Goal: Obtain resource: Download file/media

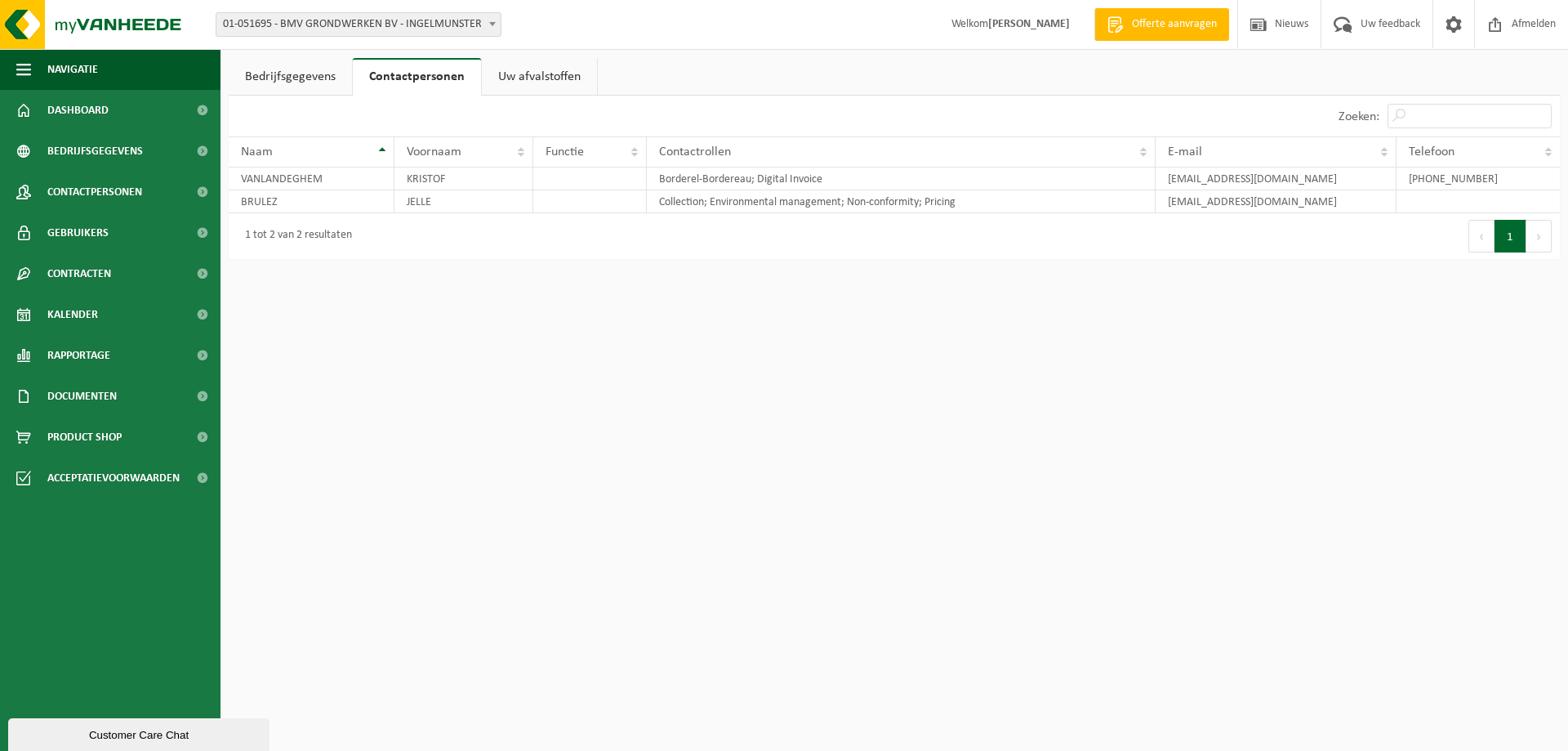
click at [1128, 26] on span "Offerte aanvragen" at bounding box center [1174, 24] width 93 height 16
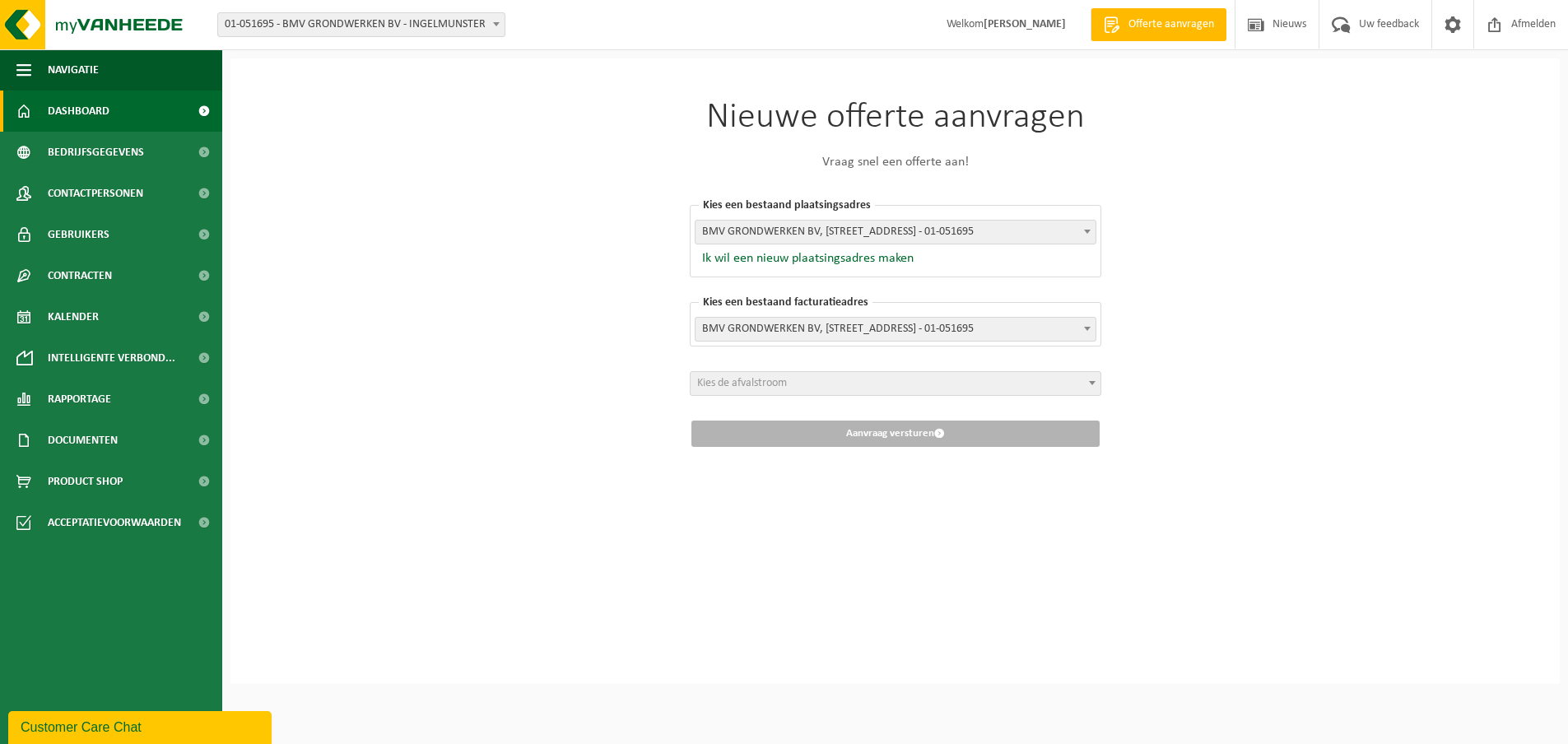
click at [70, 112] on span "Dashboard" at bounding box center [78, 111] width 62 height 41
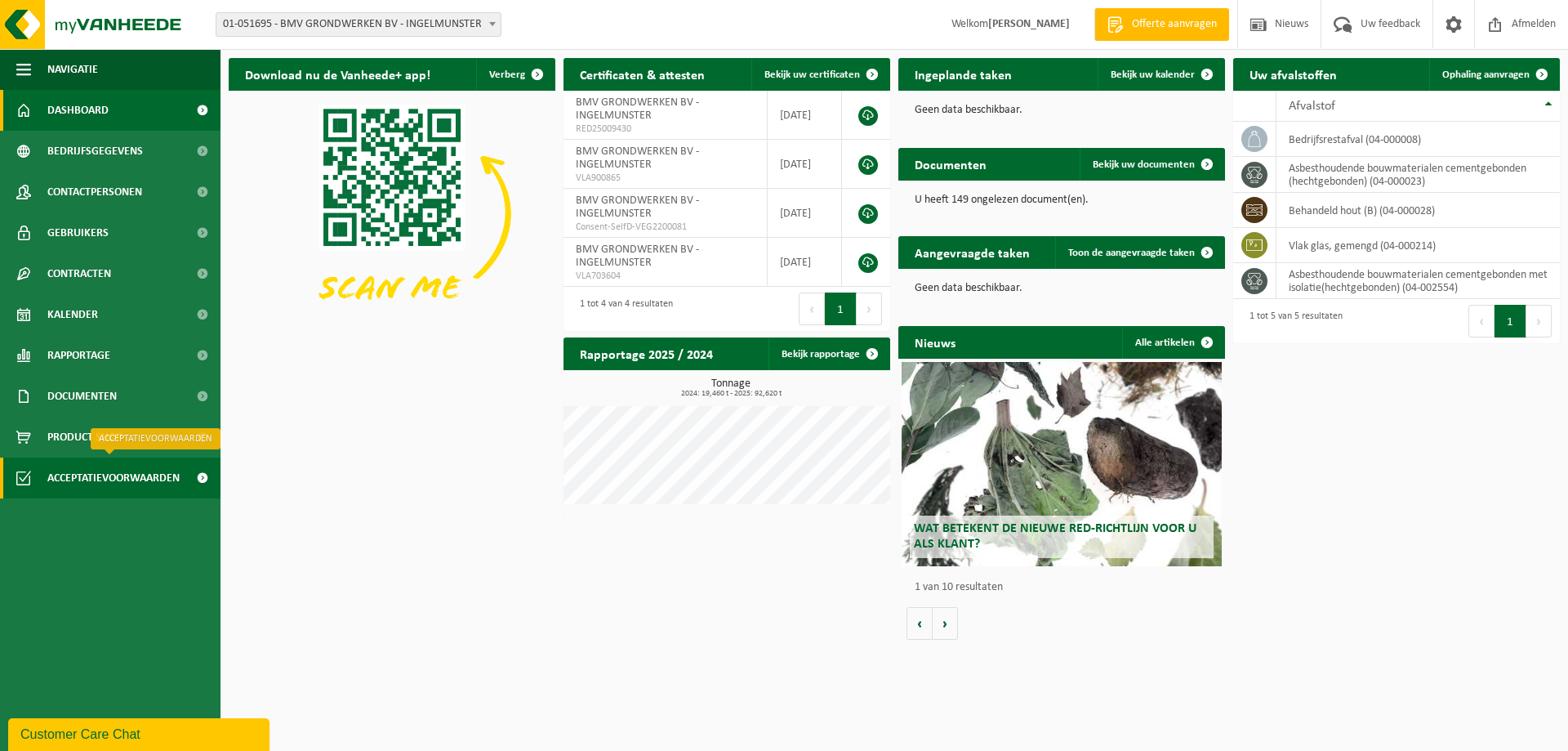
click at [206, 474] on span at bounding box center [201, 478] width 37 height 41
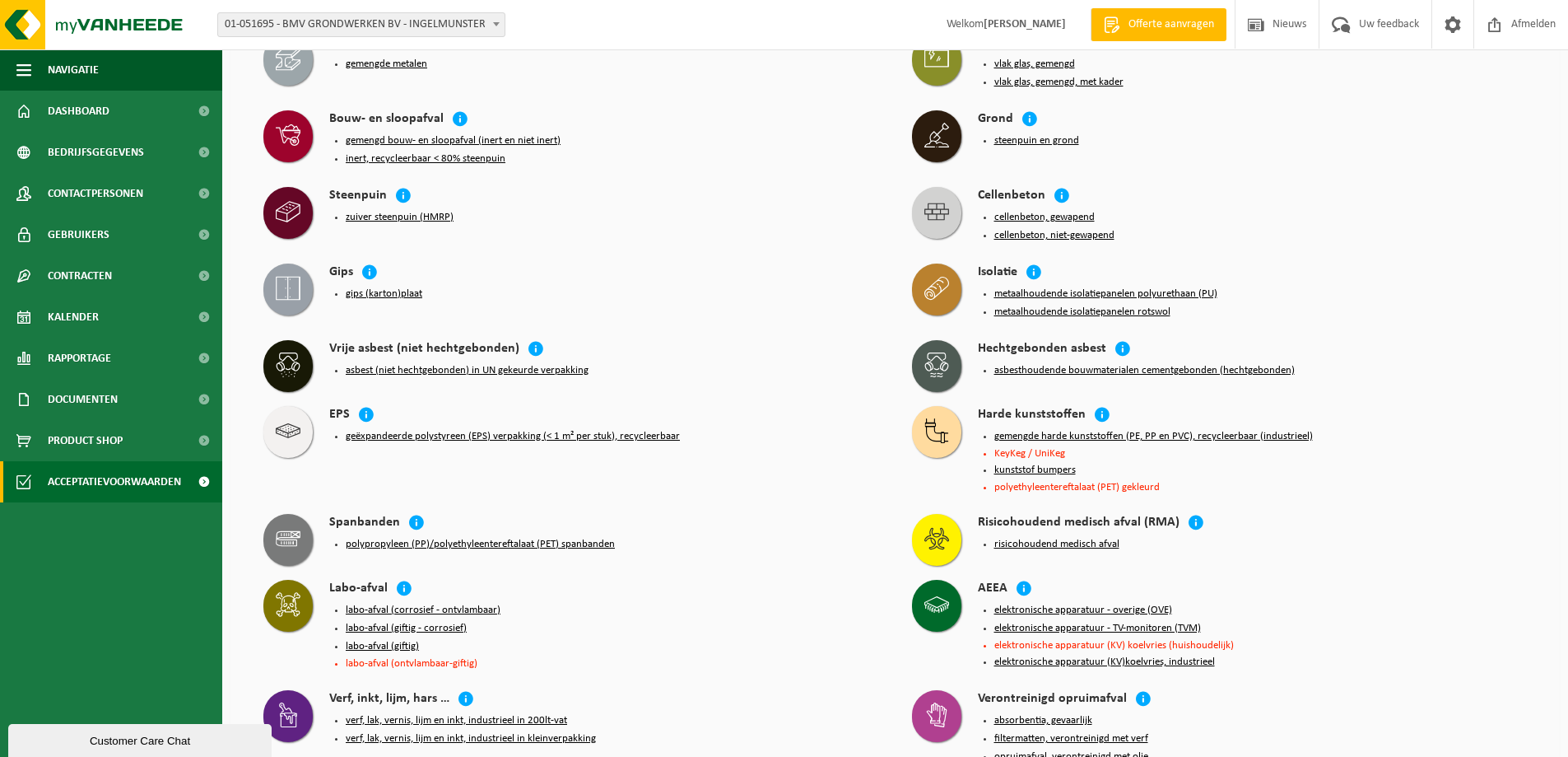
scroll to position [659, 0]
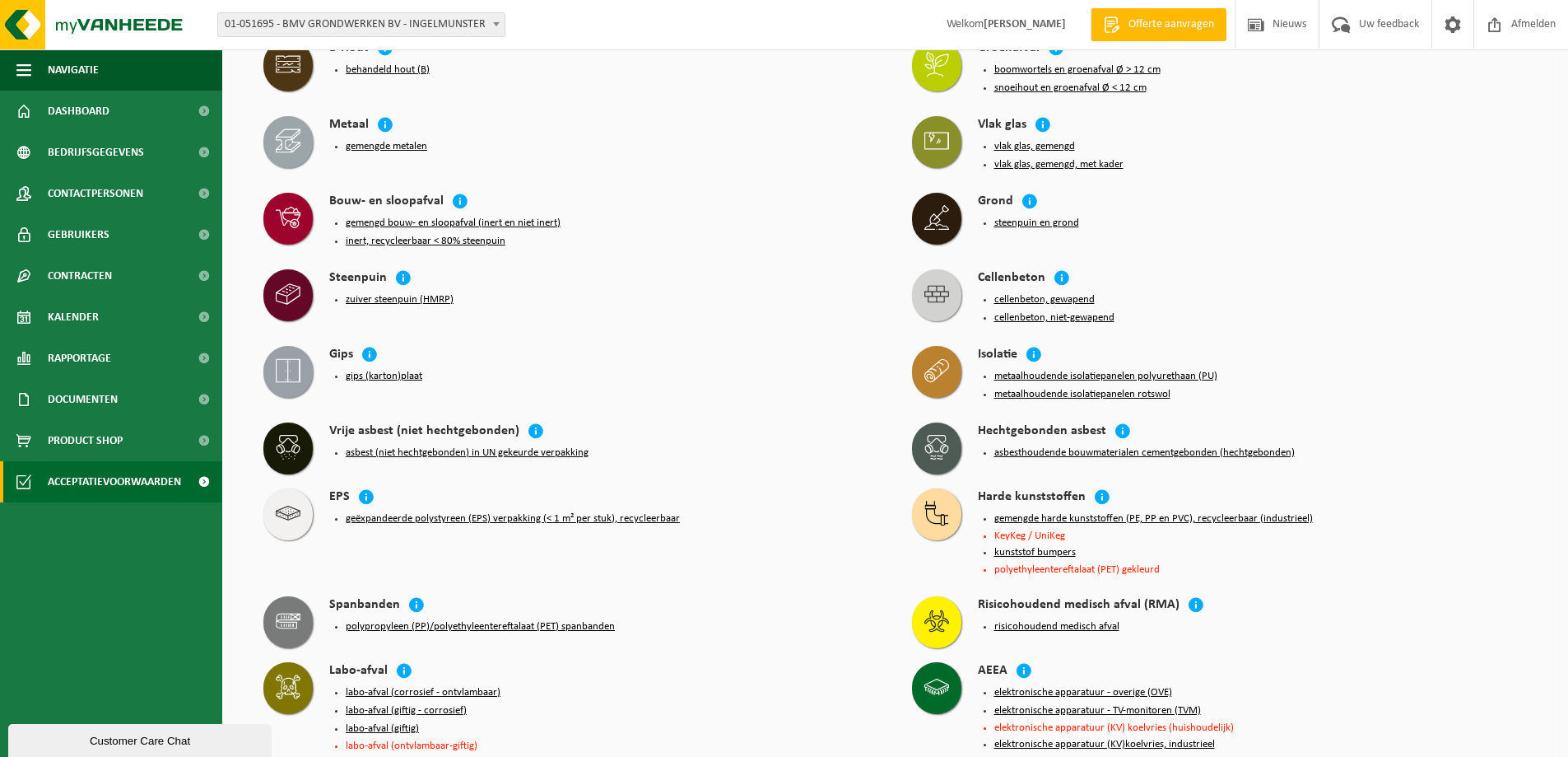
click at [1036, 311] on button "cellenbeton, niet-gewapend" at bounding box center [1055, 317] width 120 height 13
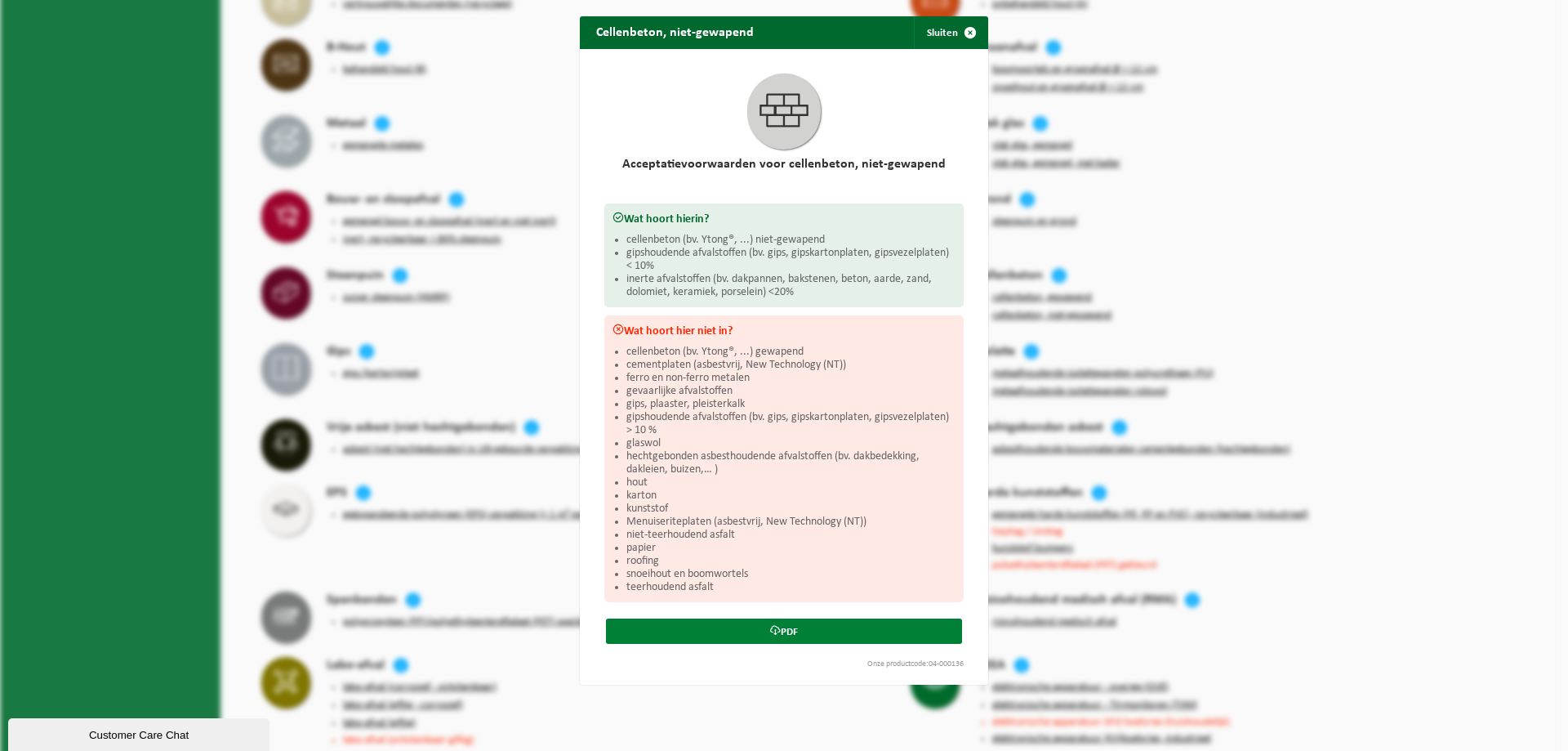
click at [776, 624] on link "PDF" at bounding box center [784, 631] width 356 height 25
click at [966, 34] on span "button" at bounding box center [970, 32] width 33 height 33
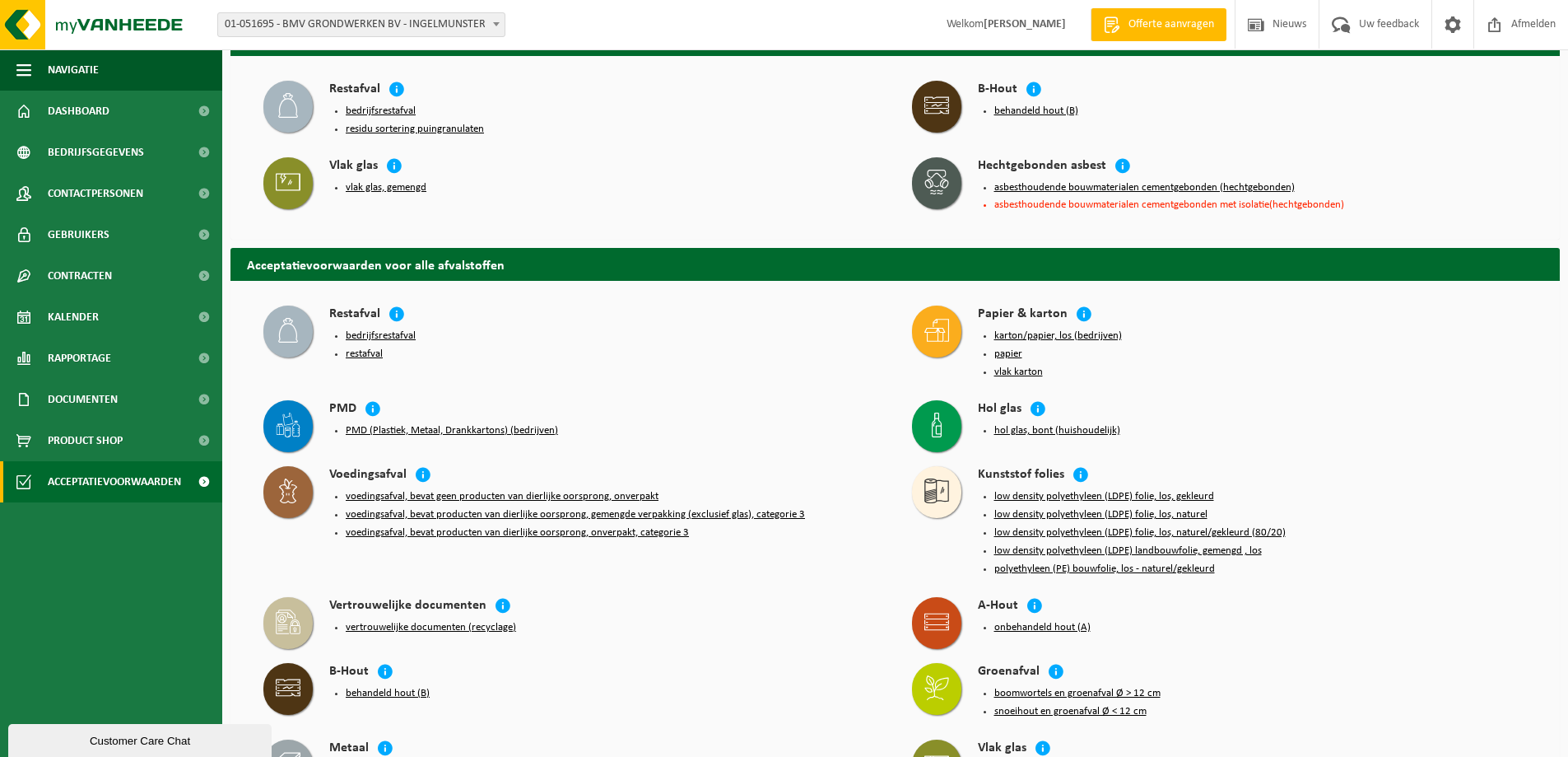
scroll to position [0, 0]
